Goal: Task Accomplishment & Management: Manage account settings

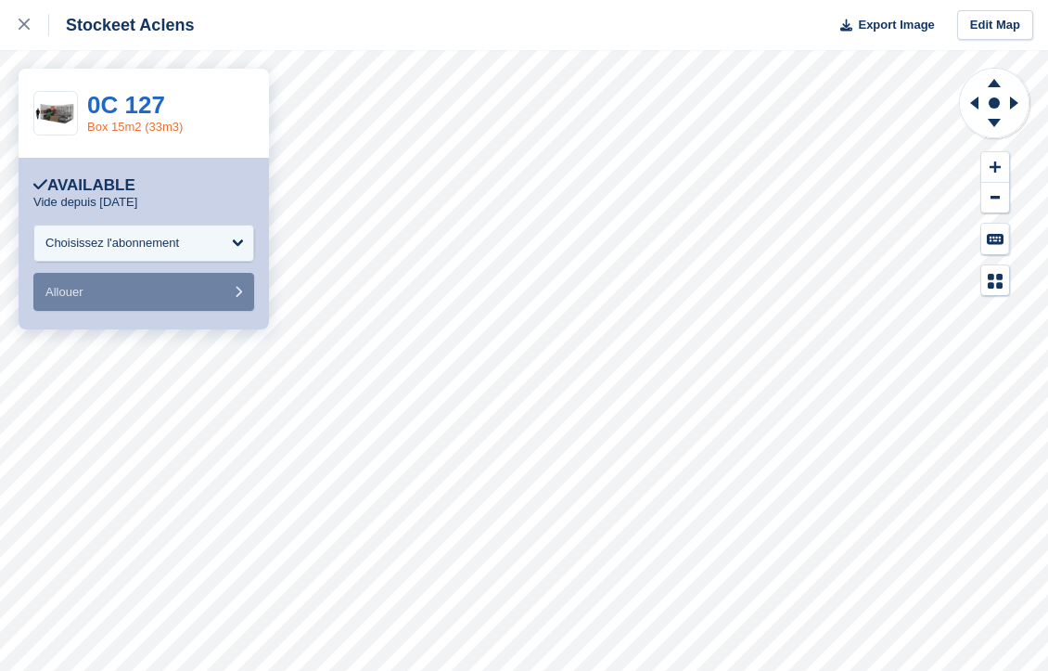
click at [143, 129] on link "Box 15m2 (33m3)" at bounding box center [135, 127] width 96 height 14
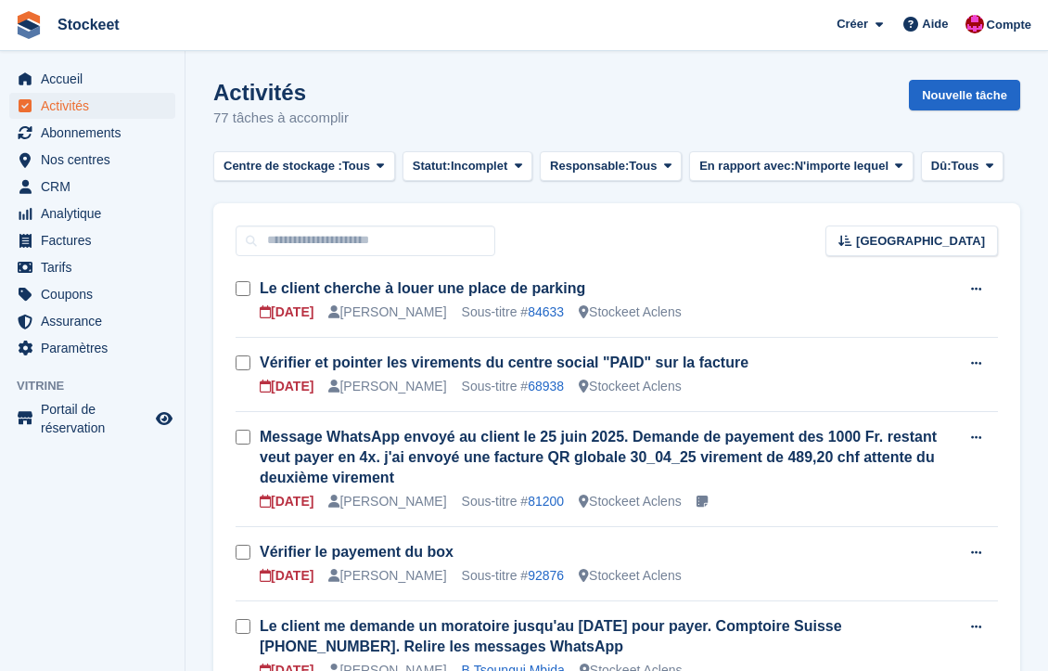
scroll to position [620, 0]
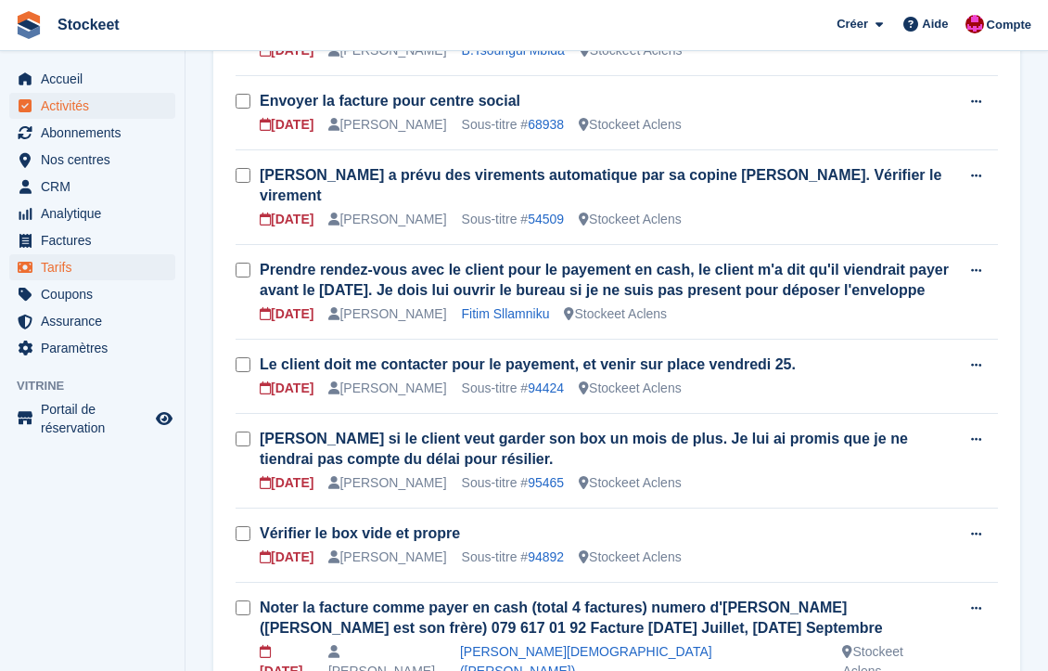
click at [53, 269] on span "Tarifs" at bounding box center [96, 267] width 111 height 26
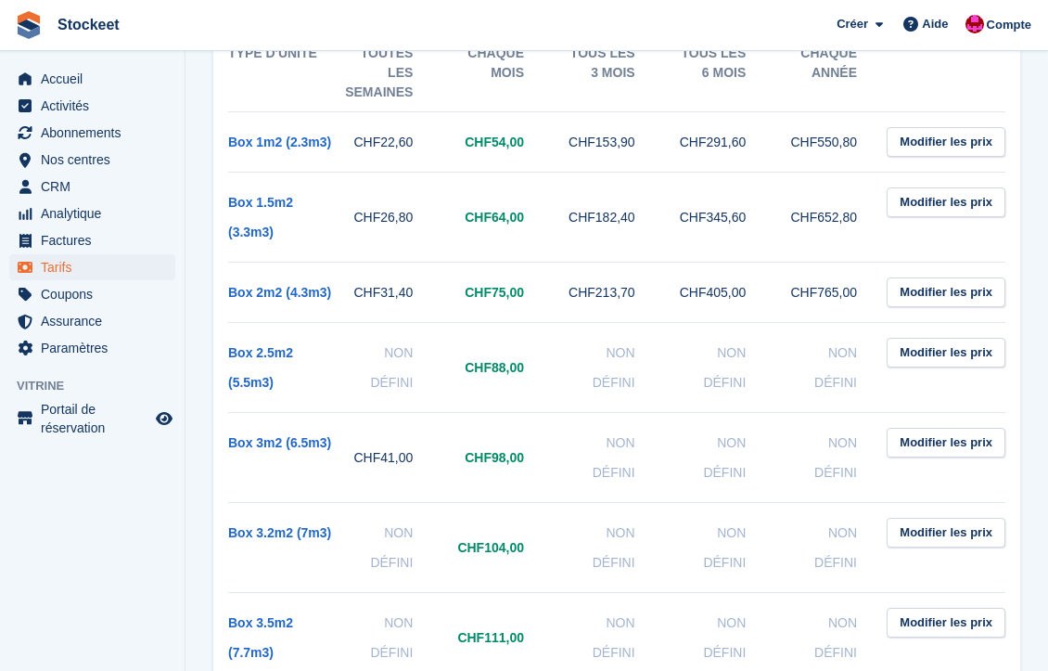
scroll to position [208, 0]
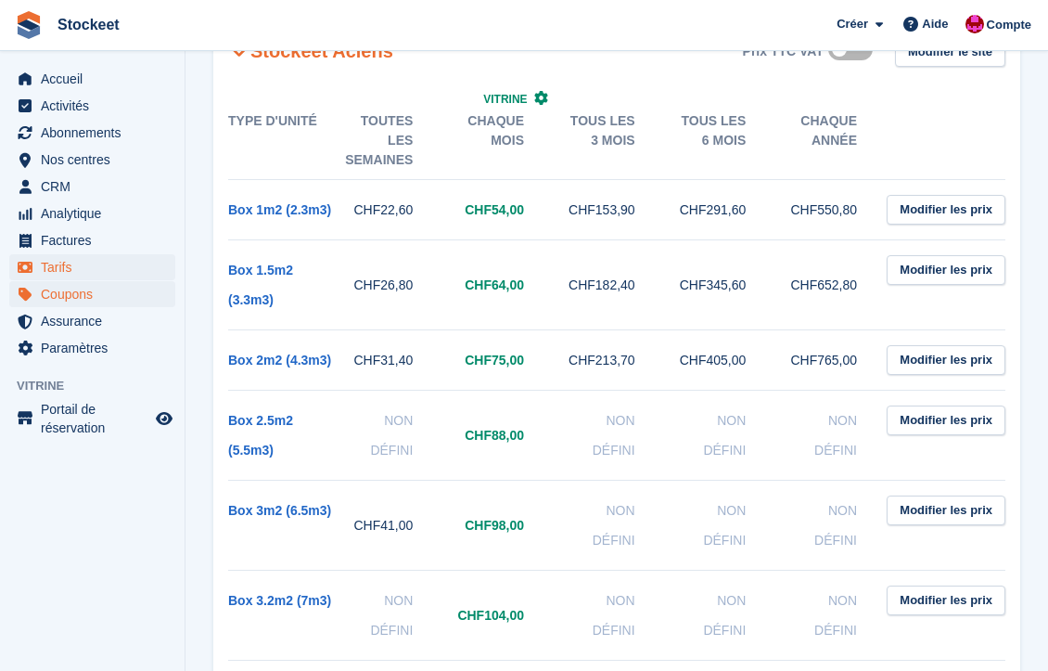
click at [99, 294] on span "Coupons" at bounding box center [96, 294] width 111 height 26
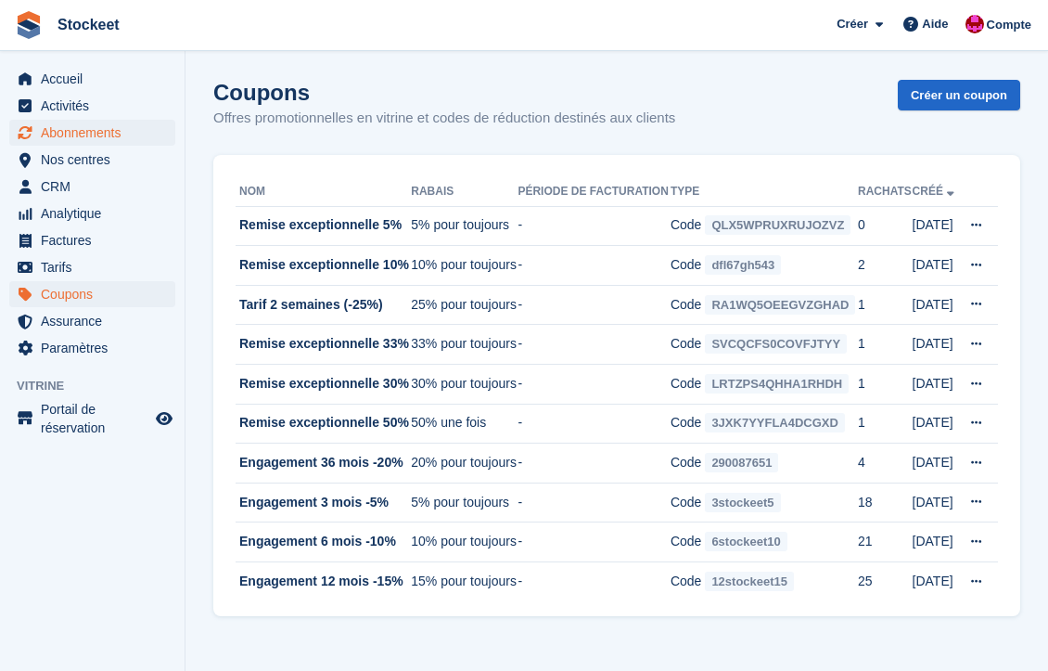
click at [67, 140] on span "Abonnements" at bounding box center [96, 133] width 111 height 26
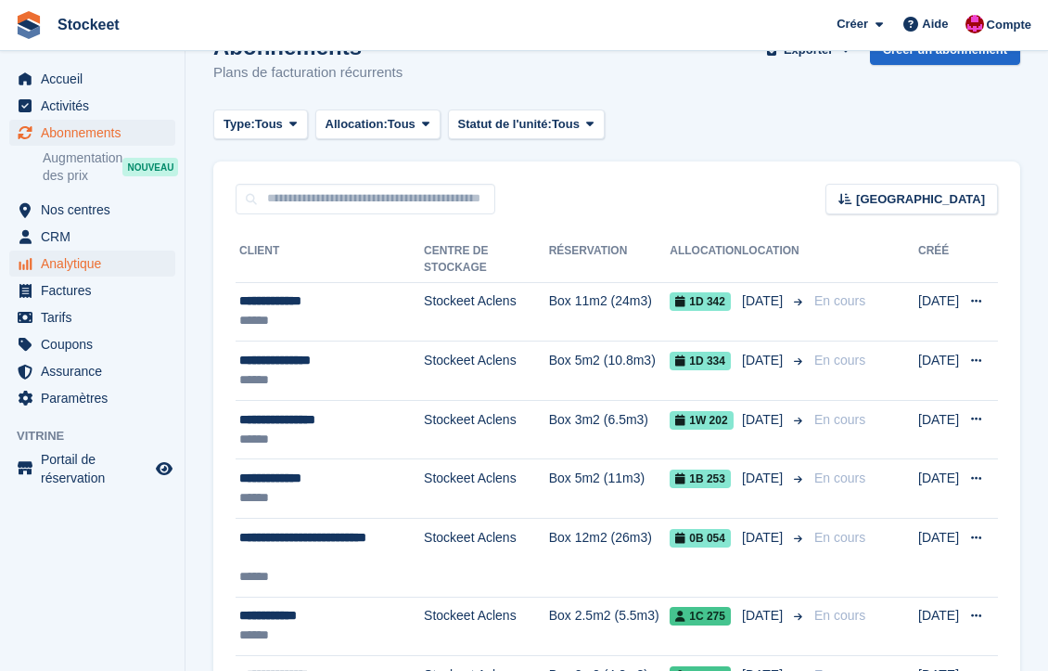
scroll to position [46, 0]
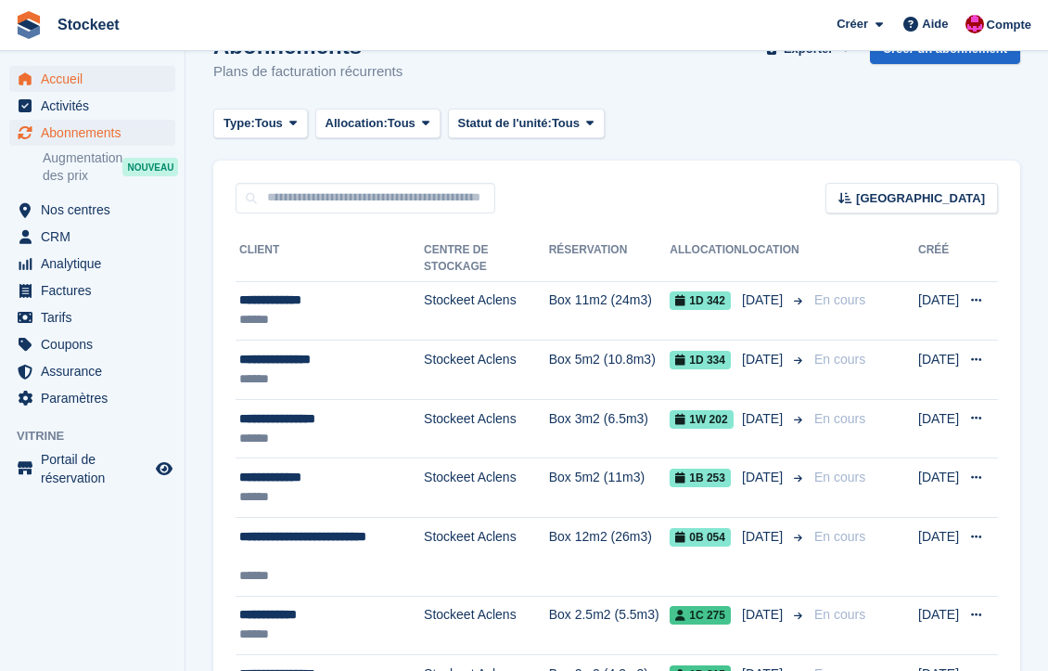
click at [64, 83] on span "Accueil" at bounding box center [96, 79] width 111 height 26
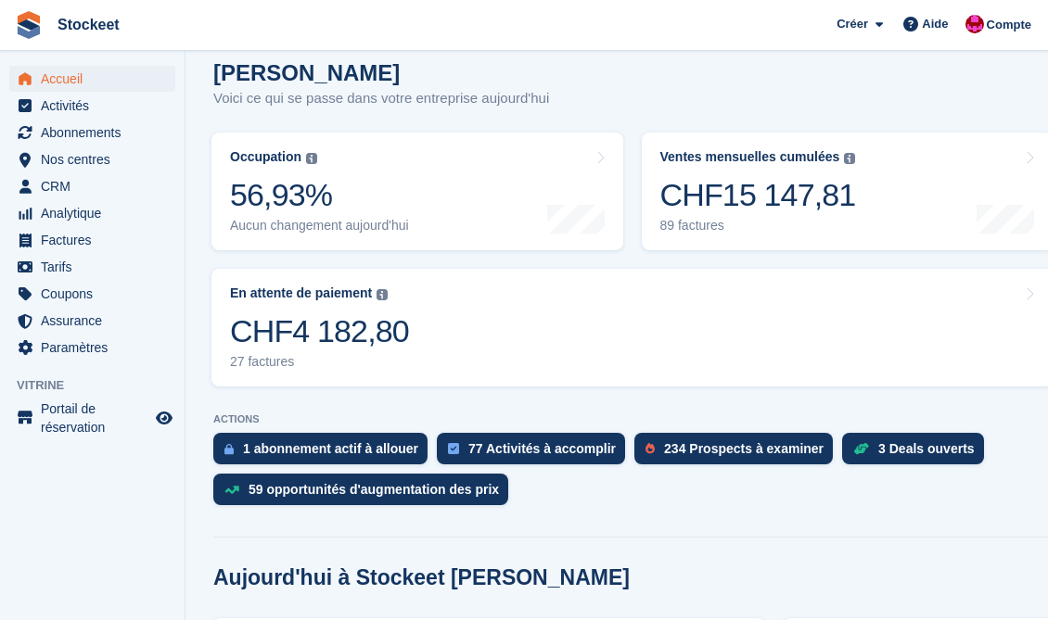
scroll to position [173, 0]
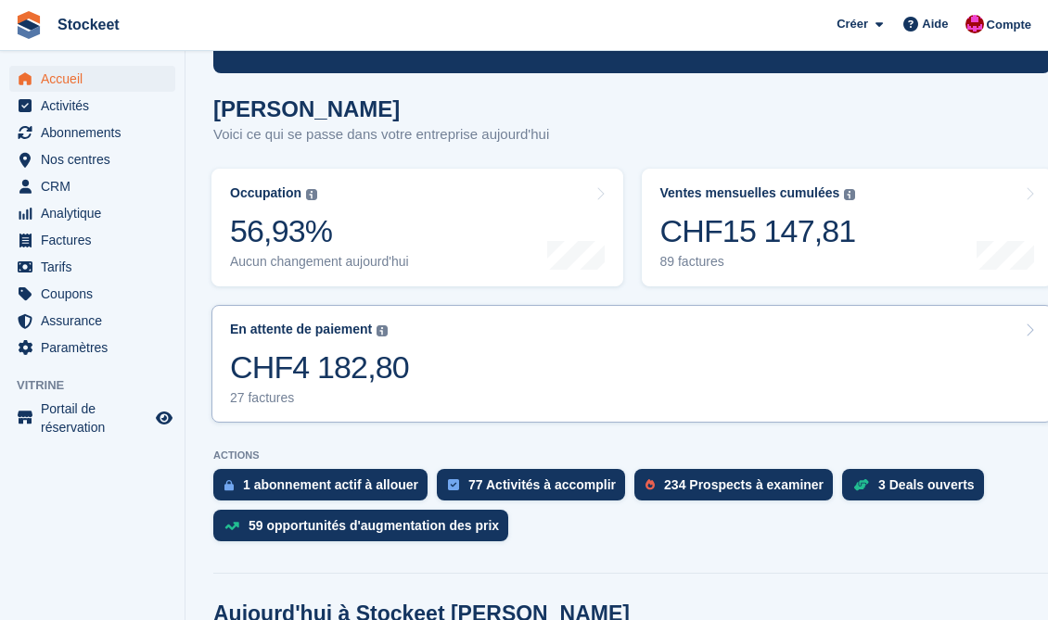
click at [569, 390] on link "En attente de paiement Le solde total impayé sur toutes les factures ouvertes. …" at bounding box center [631, 364] width 841 height 118
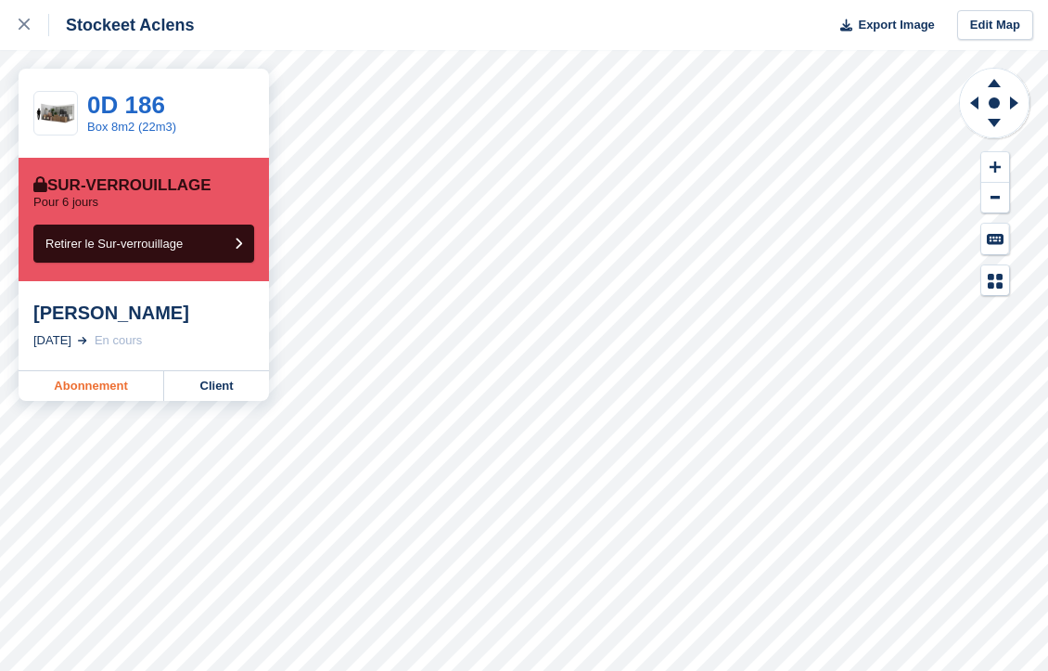
click at [110, 385] on link "Abonnement" at bounding box center [92, 386] width 146 height 30
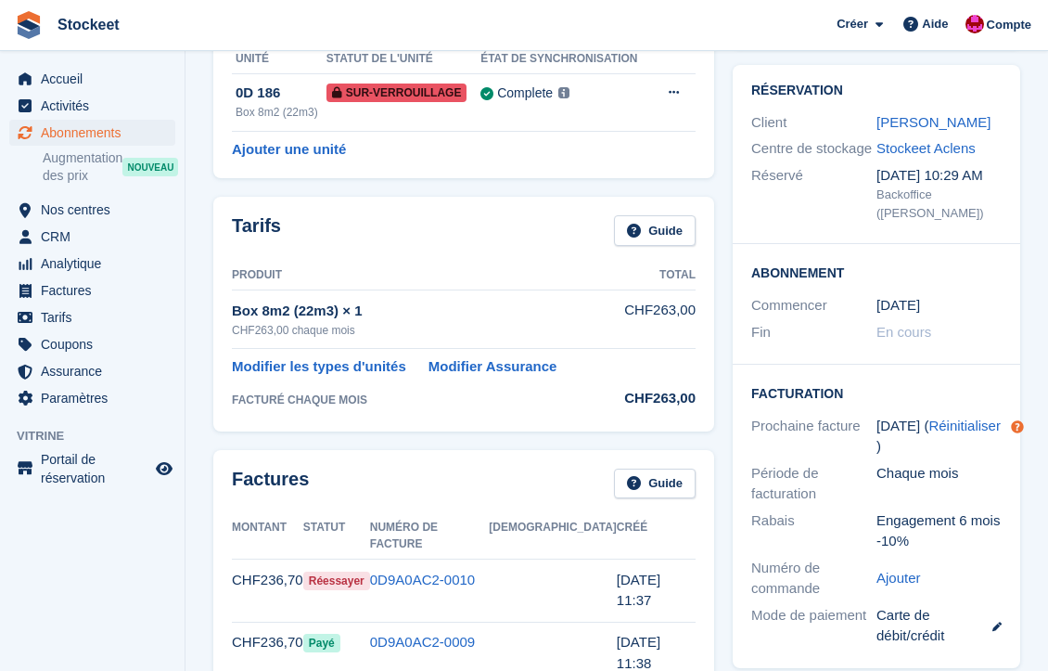
scroll to position [122, 0]
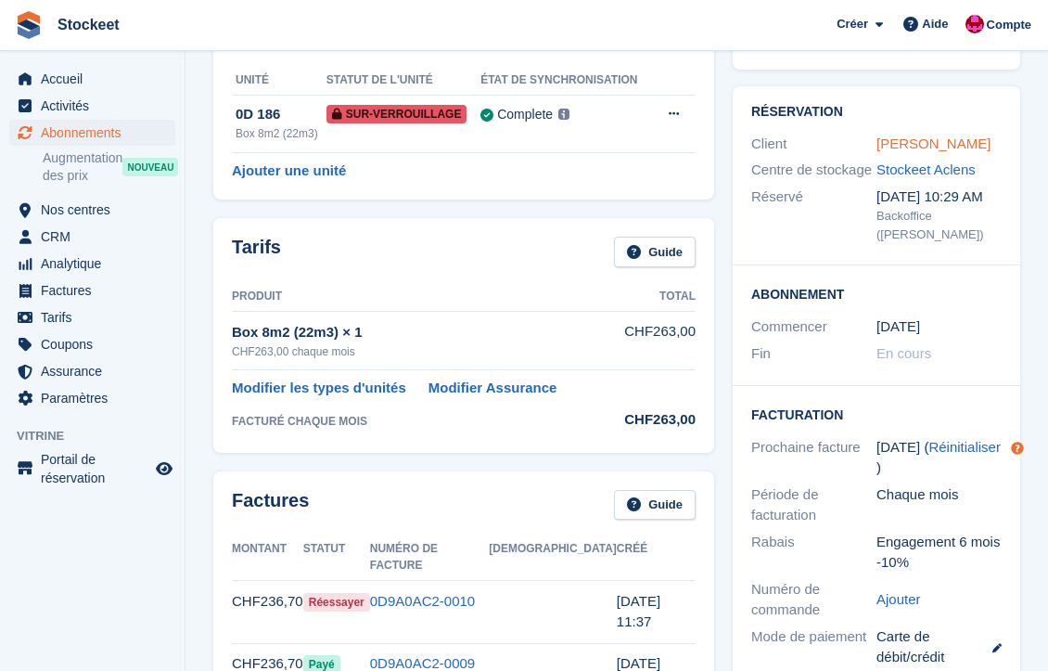
click at [923, 146] on link "[PERSON_NAME]" at bounding box center [933, 143] width 114 height 16
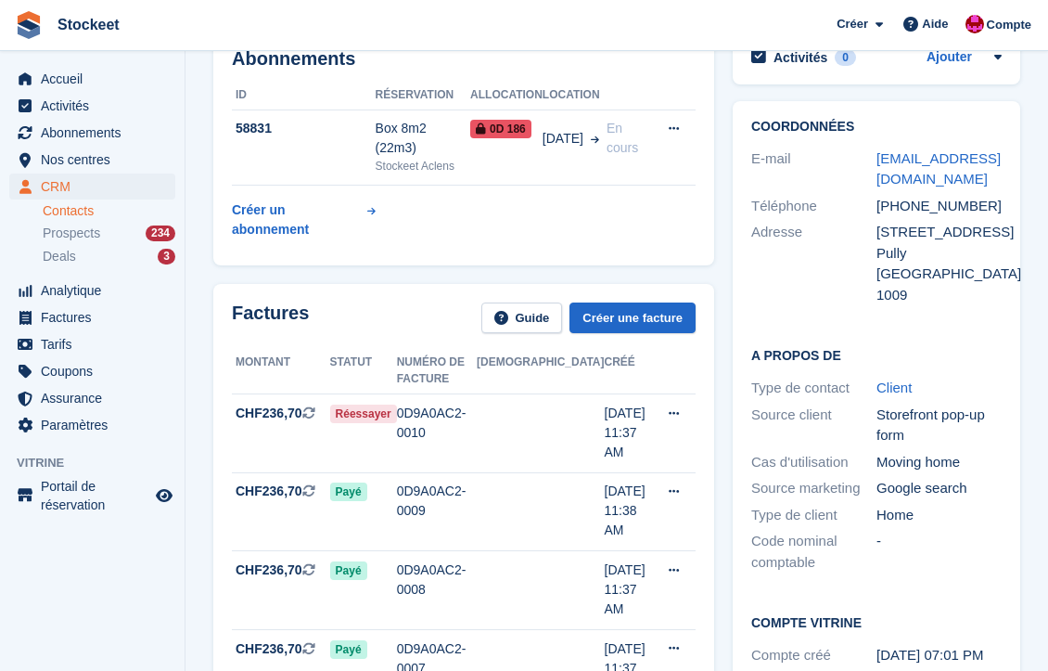
scroll to position [138, 0]
